Goal: Navigation & Orientation: Go to known website

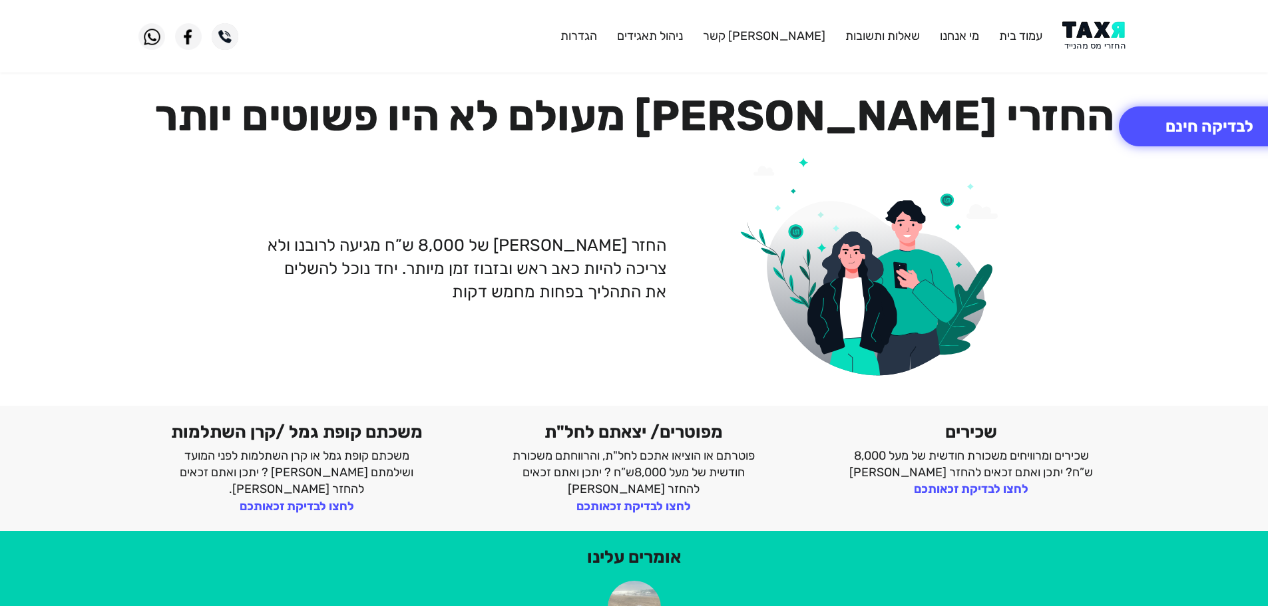
click at [1103, 28] on img at bounding box center [1096, 36] width 67 height 30
click at [1088, 32] on img at bounding box center [1096, 36] width 67 height 30
click at [1093, 41] on img at bounding box center [1096, 36] width 67 height 30
click at [1101, 33] on img at bounding box center [1096, 36] width 67 height 30
